Goal: Find specific page/section: Find specific page/section

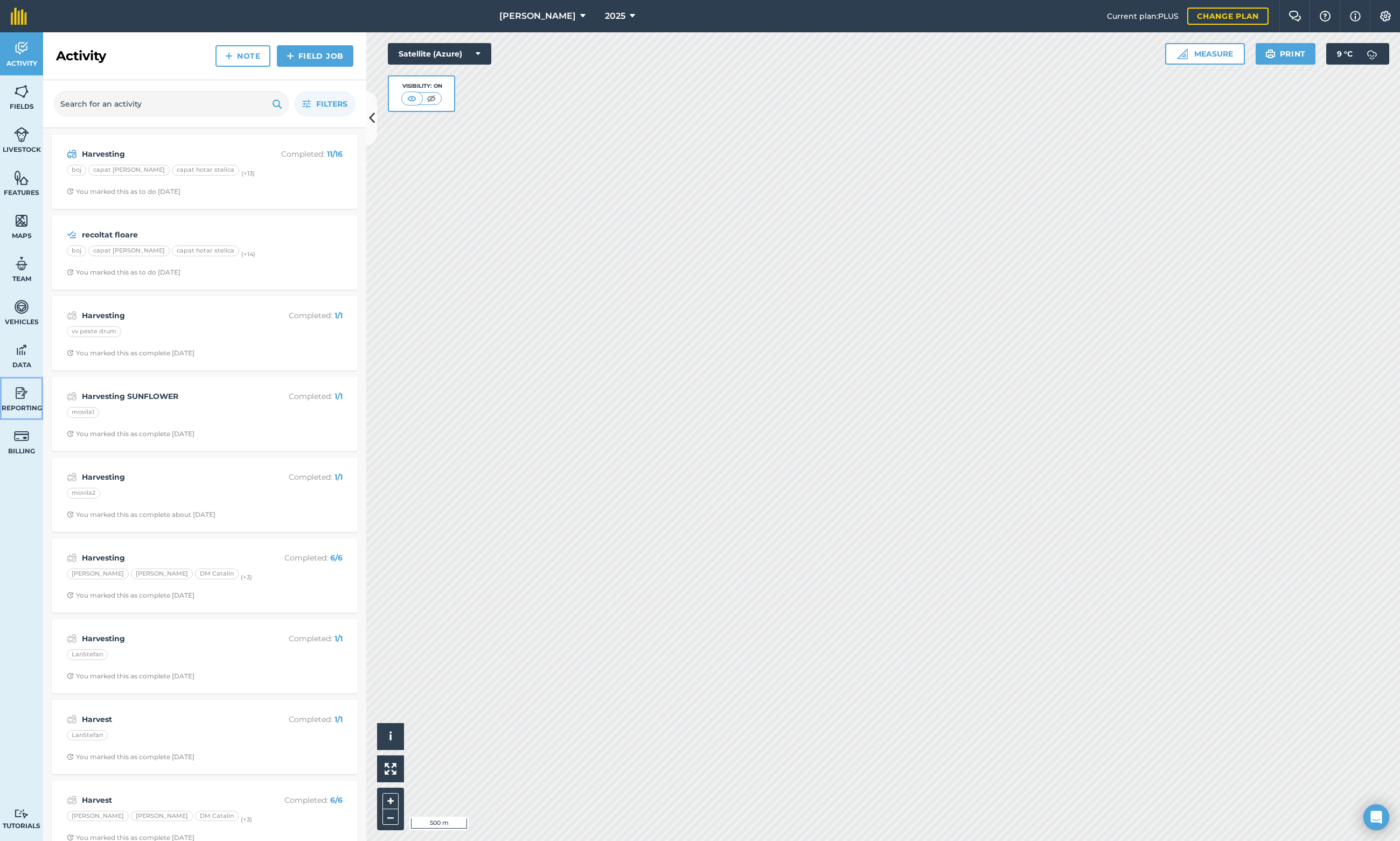
click at [12, 398] on link "Reporting" at bounding box center [21, 398] width 43 height 43
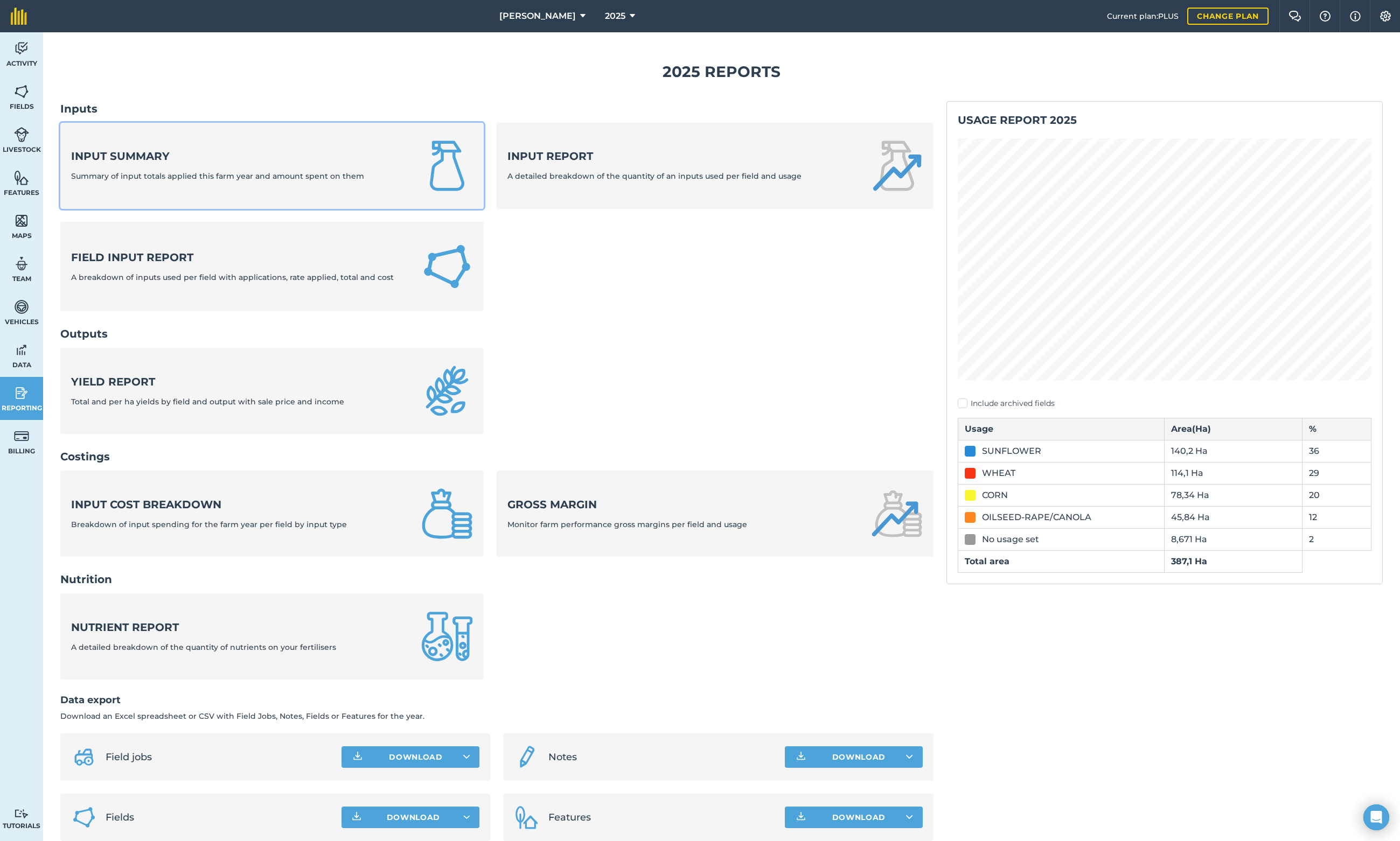
click at [117, 144] on link "Input summary Summary of input totals applied this farm year and amount spent o…" at bounding box center [272, 166] width 423 height 86
